Goal: Information Seeking & Learning: Learn about a topic

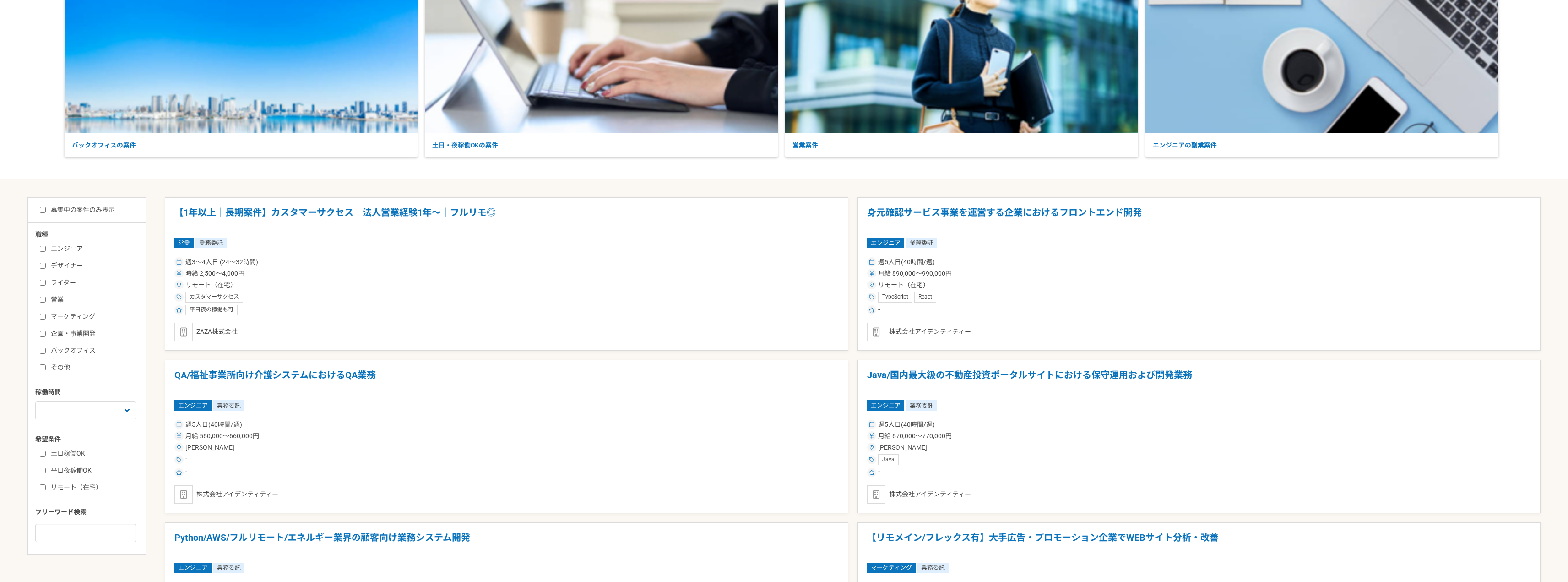
scroll to position [138, 0]
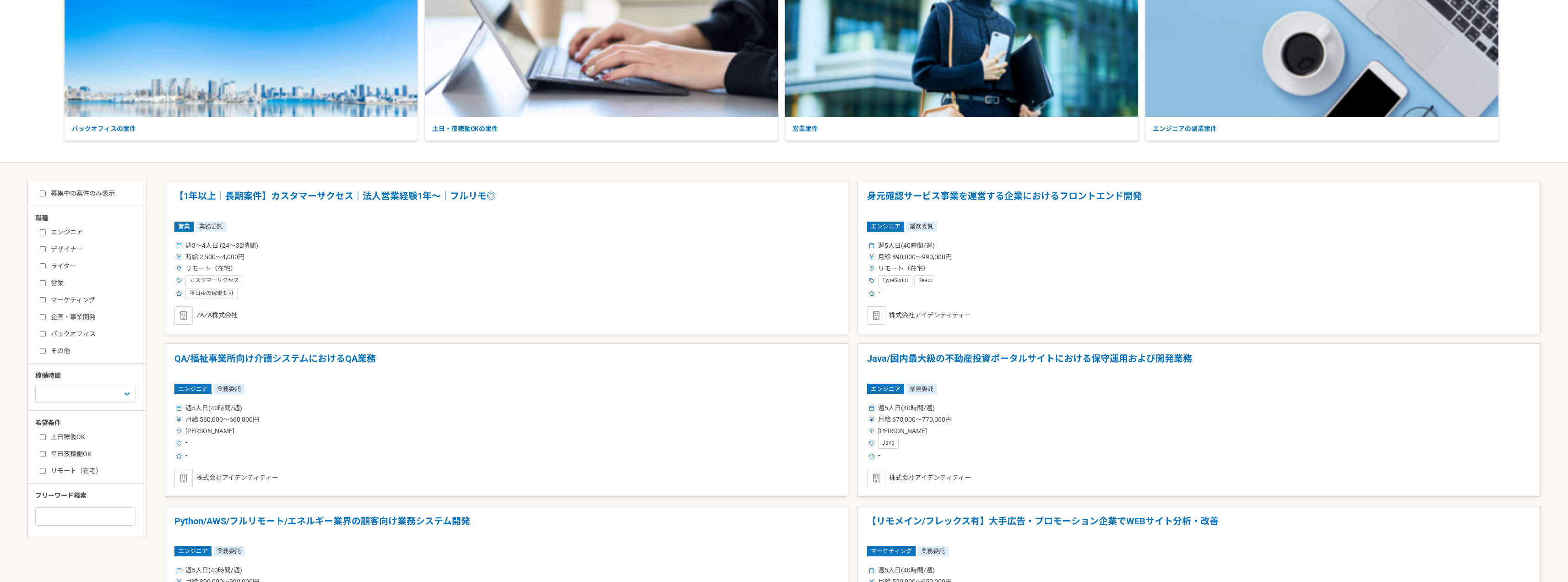
click at [67, 236] on label "エンジニア" at bounding box center [92, 233] width 105 height 10
click at [46, 236] on input "エンジニア" at bounding box center [43, 233] width 6 height 6
checkbox input "true"
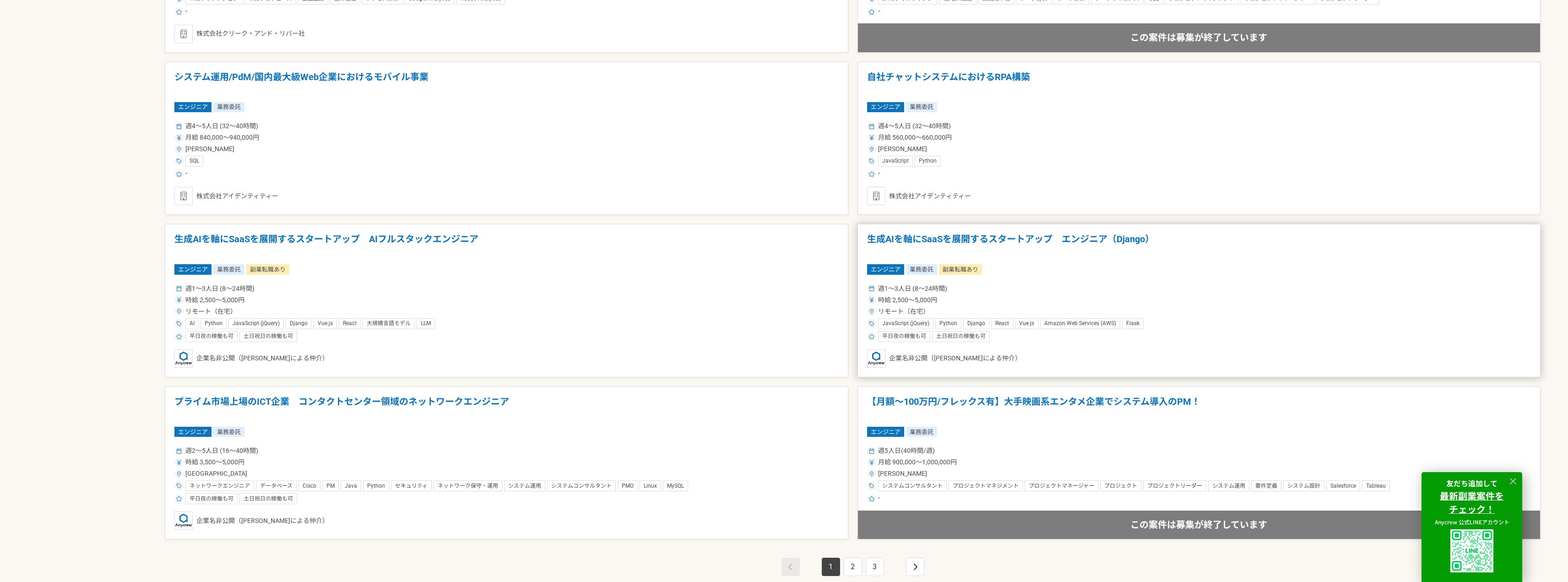
scroll to position [1504, 0]
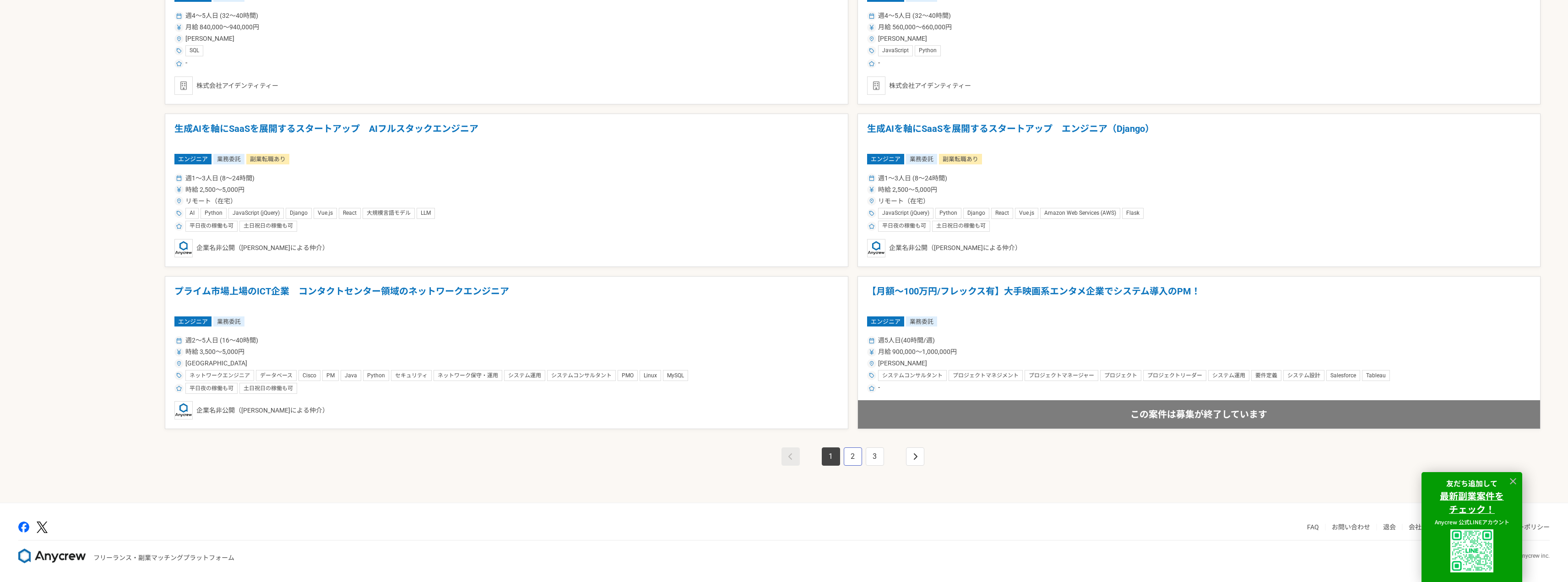
click at [852, 457] on link "2" at bounding box center [853, 457] width 18 height 18
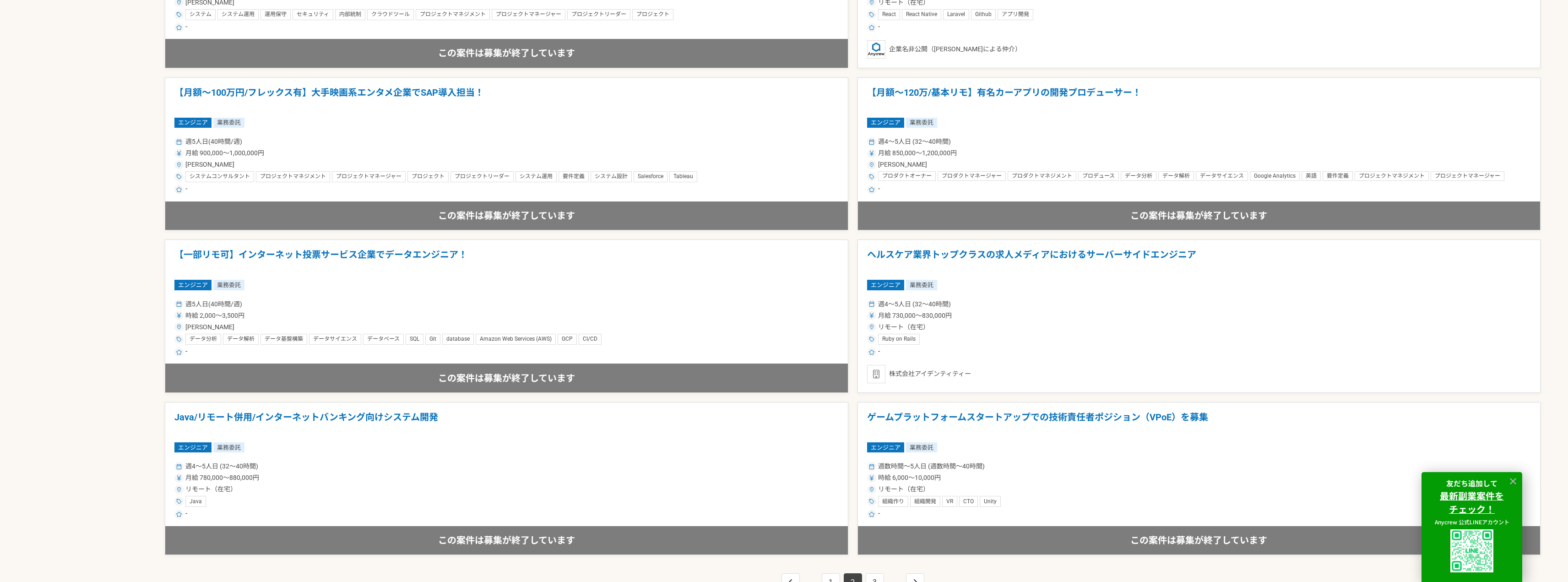
scroll to position [1458, 0]
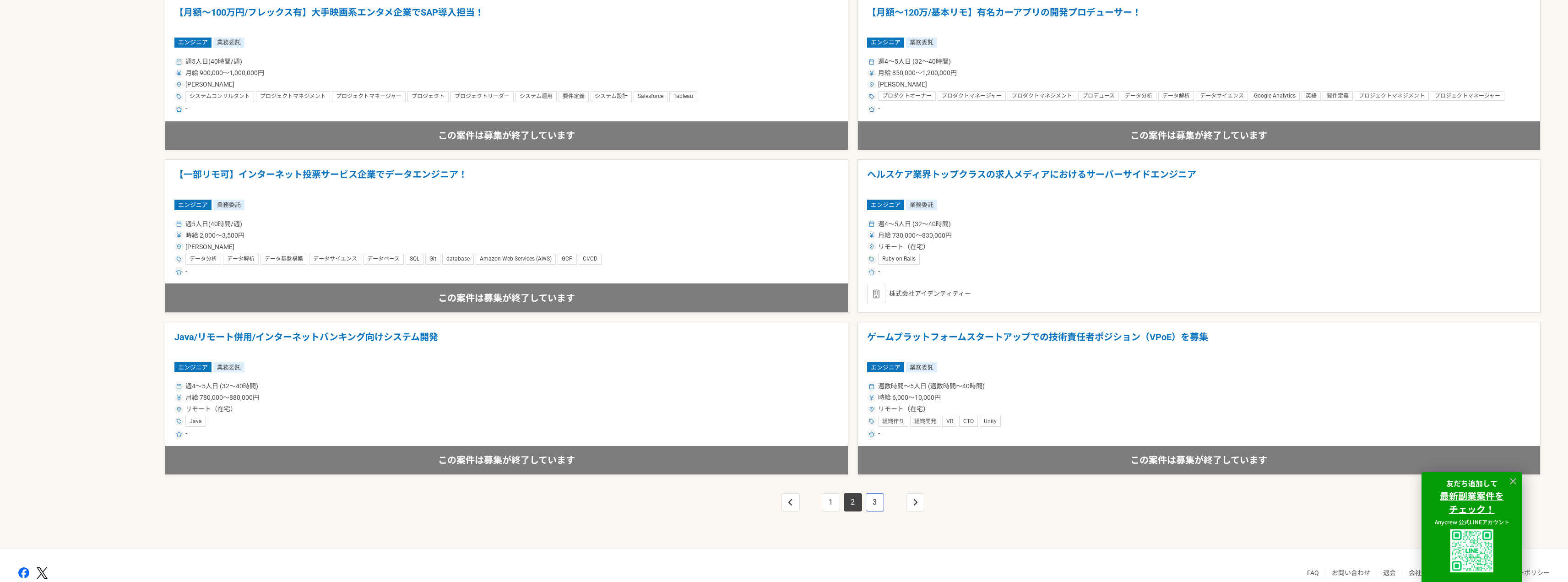
click at [877, 507] on link "3" at bounding box center [875, 502] width 18 height 18
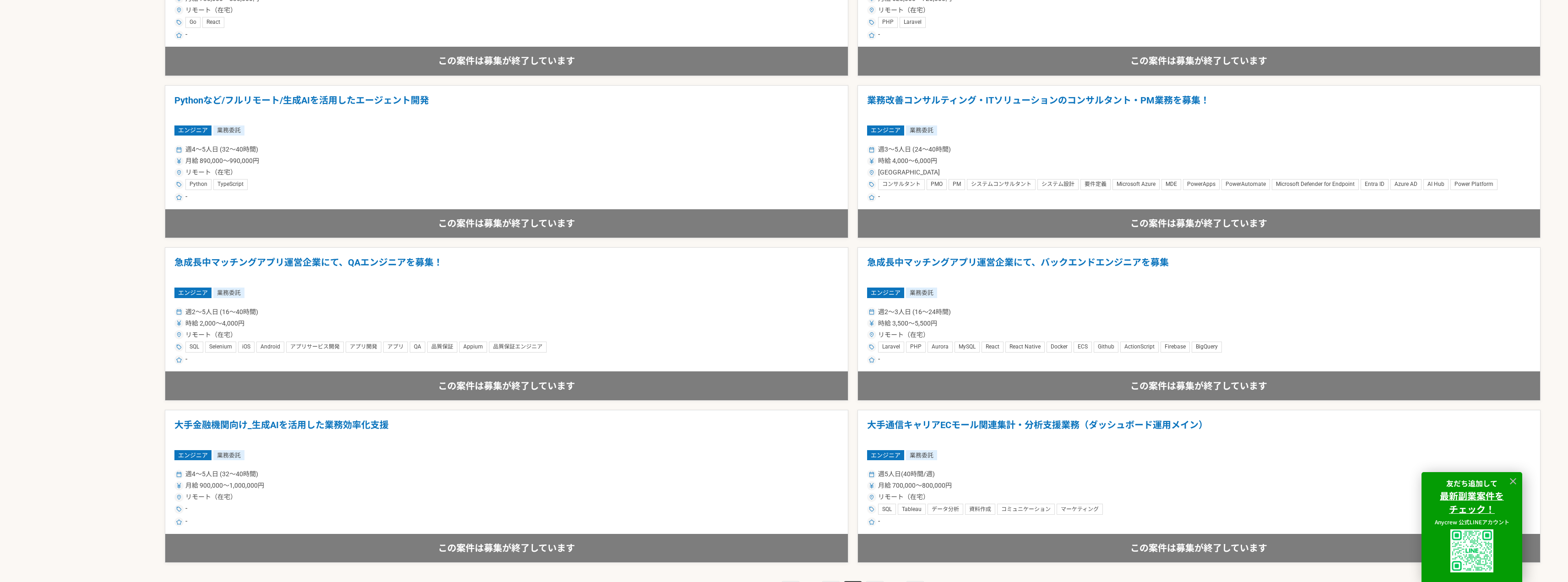
scroll to position [1465, 0]
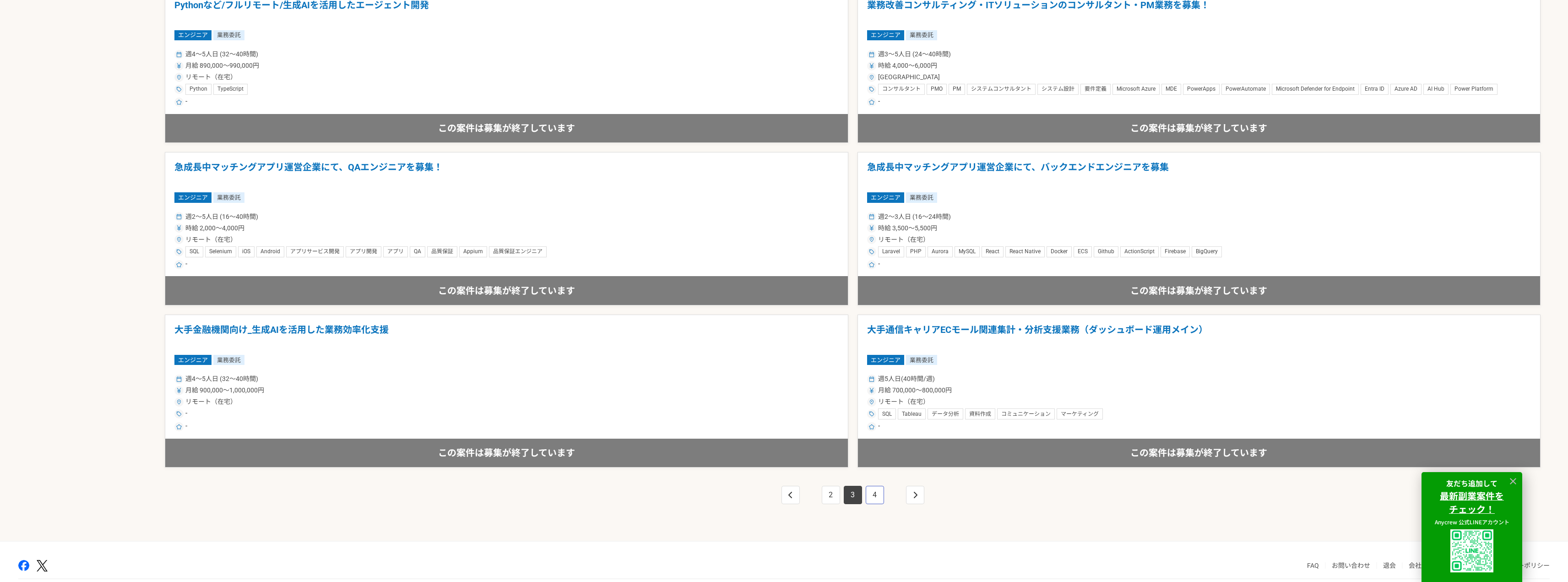
click at [877, 502] on link "4" at bounding box center [875, 495] width 18 height 18
